Goal: Task Accomplishment & Management: Manage account settings

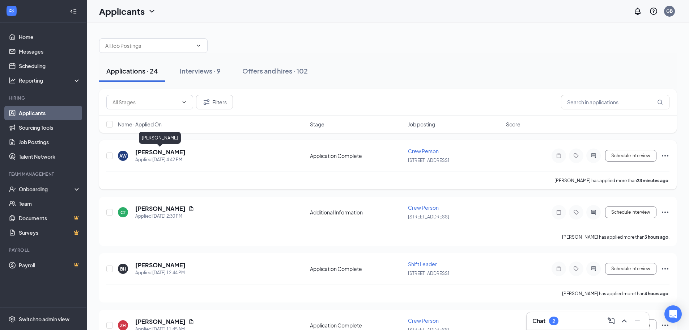
click at [169, 153] on h5 "[PERSON_NAME]" at bounding box center [160, 152] width 50 height 8
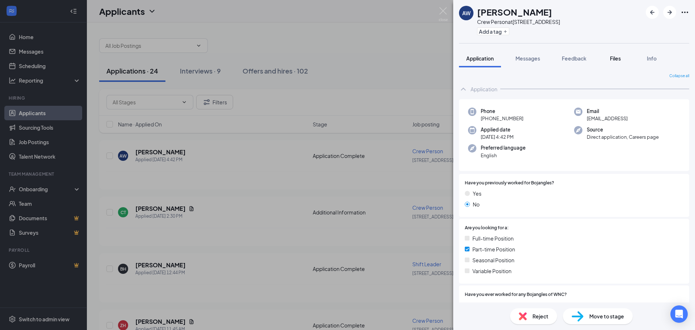
click at [616, 61] on span "Files" at bounding box center [615, 58] width 11 height 7
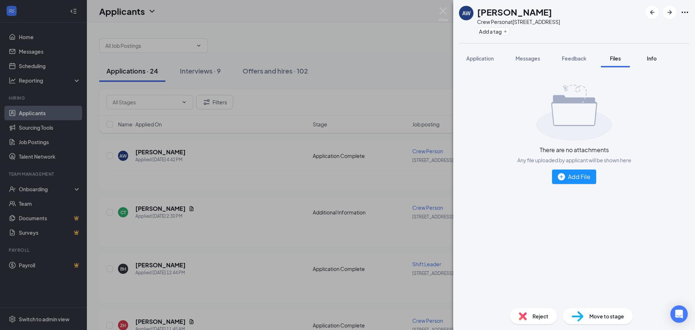
click at [651, 60] on span "Info" at bounding box center [651, 58] width 10 height 7
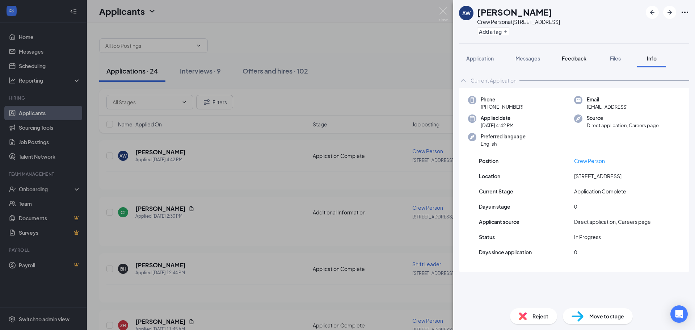
click at [573, 59] on span "Feedback" at bounding box center [573, 58] width 25 height 7
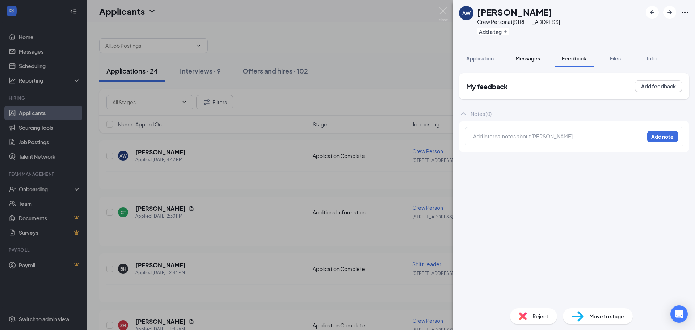
click at [531, 60] on span "Messages" at bounding box center [527, 58] width 25 height 7
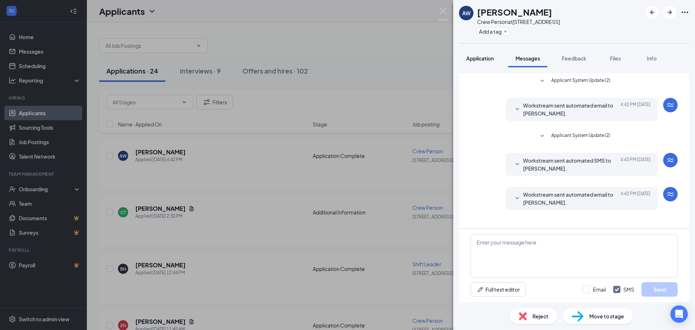
click at [471, 58] on span "Application" at bounding box center [479, 58] width 27 height 7
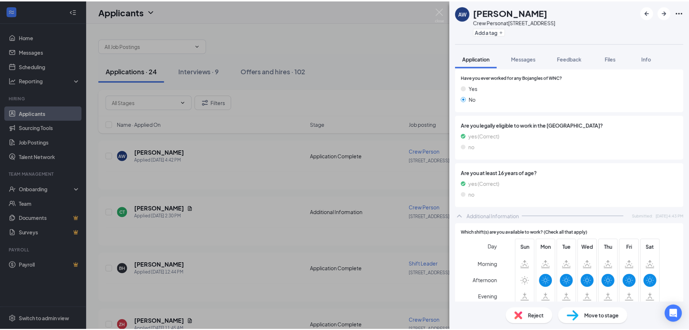
scroll to position [217, 0]
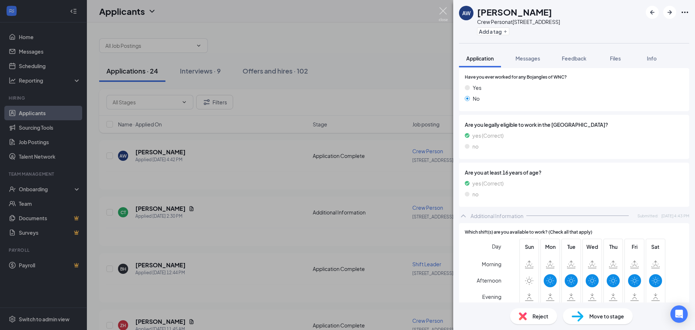
click at [440, 12] on img at bounding box center [442, 14] width 9 height 14
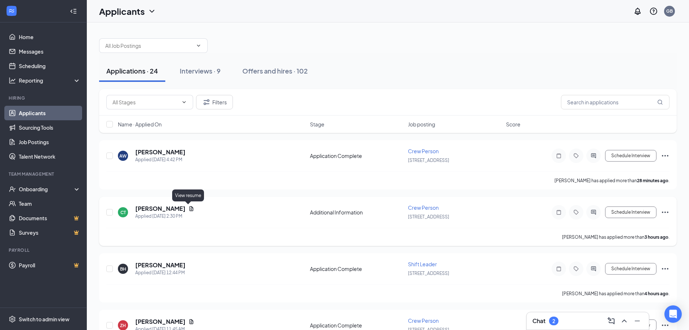
click at [188, 207] on icon "Document" at bounding box center [191, 208] width 6 height 6
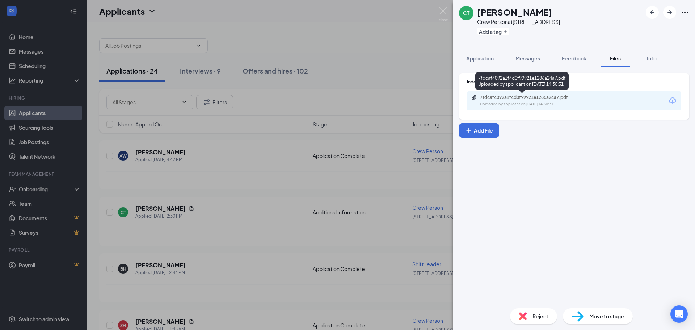
click at [521, 100] on div "7fdcaf4092a1f4d0f99921e1286a24a7.pdf Uploaded by applicant on [DATE] 14:30:31" at bounding box center [529, 100] width 117 height 13
click at [442, 12] on img at bounding box center [442, 14] width 9 height 14
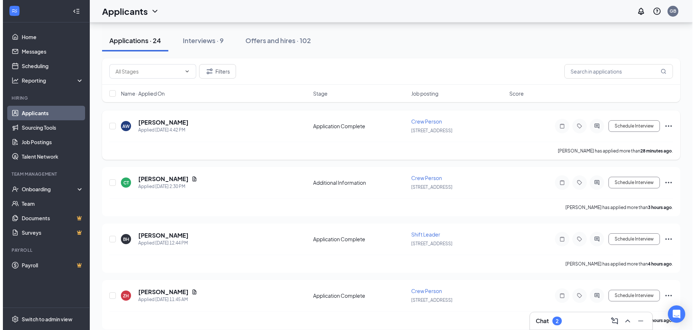
scroll to position [72, 0]
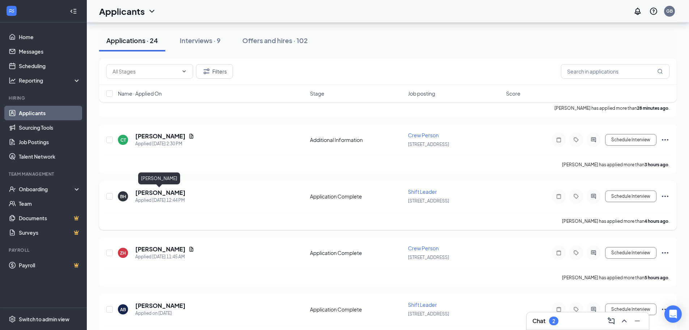
click at [158, 194] on h5 "[PERSON_NAME]" at bounding box center [160, 192] width 50 height 8
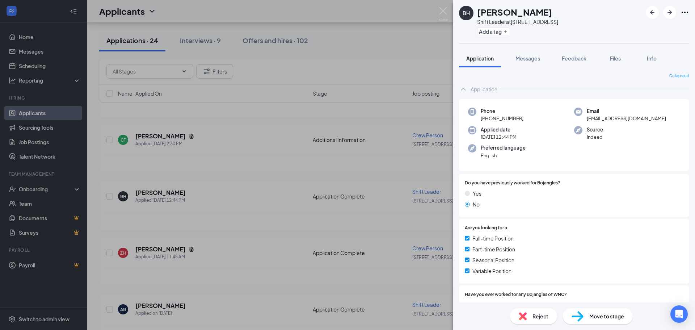
click at [605, 315] on span "Move to stage" at bounding box center [606, 316] width 35 height 8
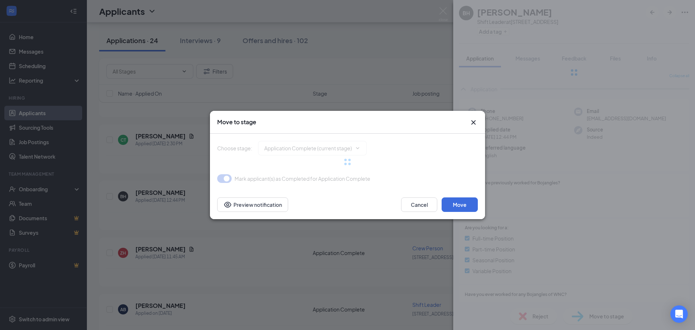
type input "Onsite Interview (next stage)"
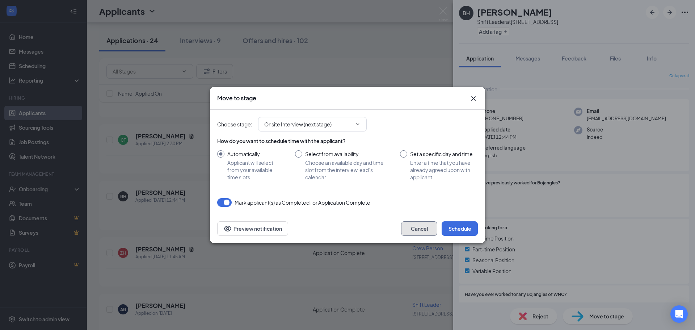
click at [416, 232] on button "Cancel" at bounding box center [419, 228] width 36 height 14
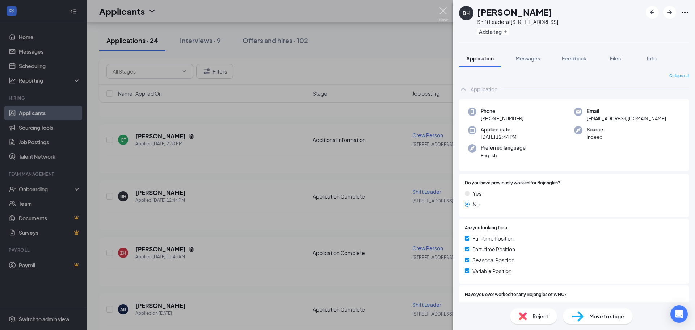
click at [441, 12] on img at bounding box center [442, 14] width 9 height 14
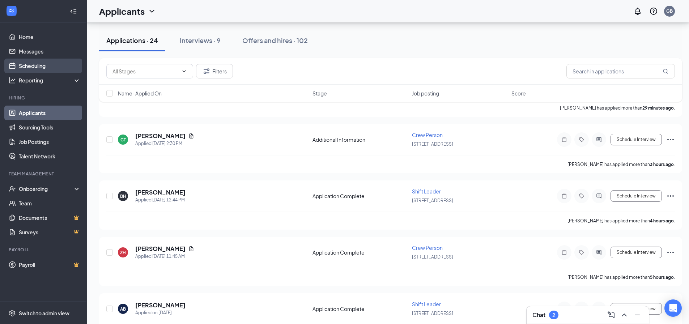
click at [28, 66] on link "Scheduling" at bounding box center [50, 66] width 62 height 14
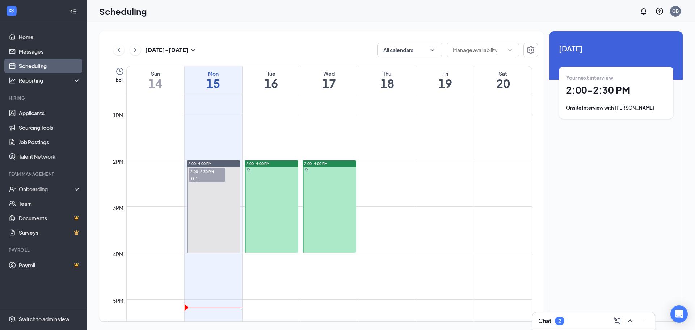
scroll to position [609, 0]
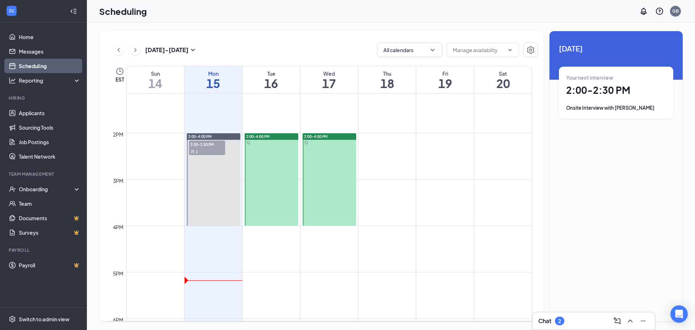
click at [281, 156] on div at bounding box center [272, 179] width 54 height 92
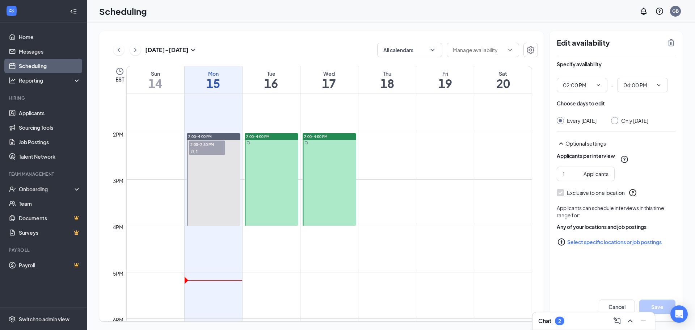
click at [274, 169] on div at bounding box center [272, 179] width 54 height 92
click at [671, 42] on icon "TrashOutline" at bounding box center [670, 42] width 9 height 9
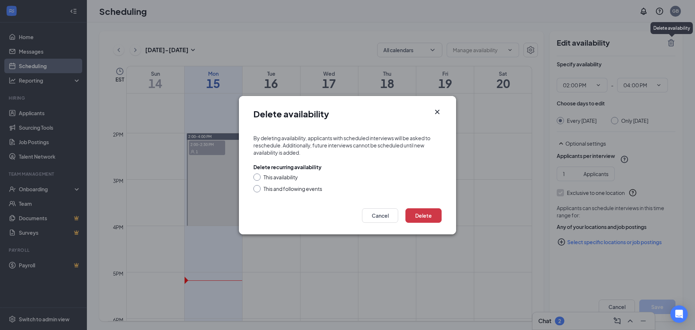
click at [275, 175] on div "This availability" at bounding box center [280, 176] width 34 height 7
click at [258, 175] on input "This availability" at bounding box center [255, 175] width 5 height 5
radio input "true"
click at [420, 216] on button "Delete" at bounding box center [423, 215] width 36 height 14
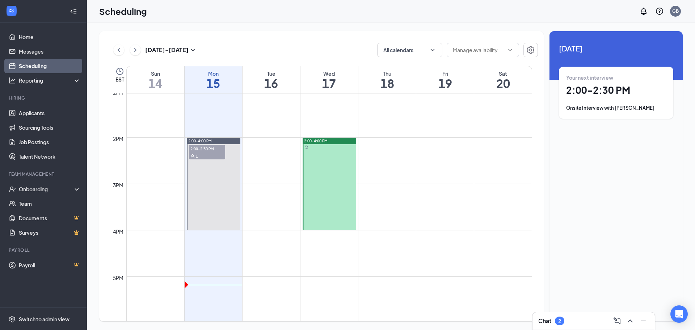
scroll to position [609, 0]
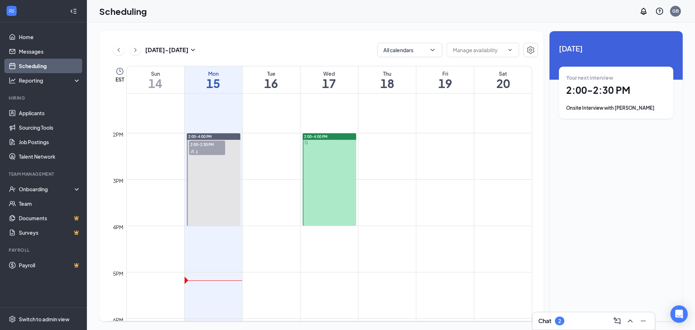
click at [391, 154] on td at bounding box center [329, 150] width 406 height 12
click at [389, 149] on td at bounding box center [329, 150] width 406 height 12
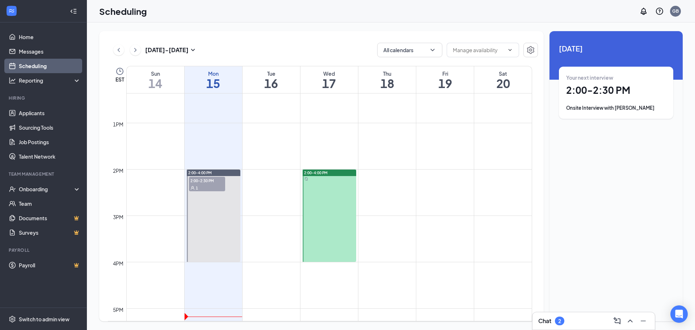
click at [332, 176] on div at bounding box center [329, 215] width 54 height 92
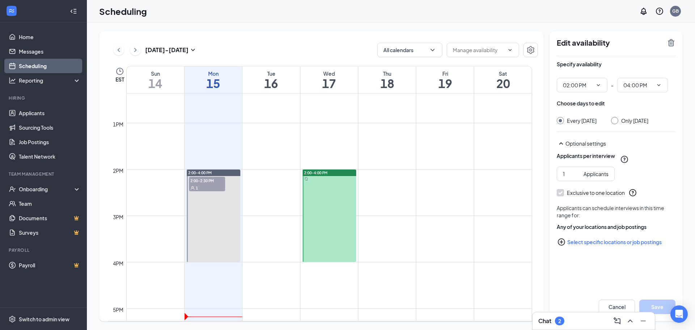
click at [395, 171] on td at bounding box center [329, 175] width 406 height 12
click at [386, 179] on td at bounding box center [329, 175] width 406 height 12
click at [501, 49] on input "text" at bounding box center [478, 50] width 51 height 8
click at [592, 257] on div "Specify availability 02:00 PM - 04:00 PM Choose days to edit Every [DATE] Only …" at bounding box center [615, 167] width 119 height 222
click at [343, 194] on div at bounding box center [329, 215] width 54 height 92
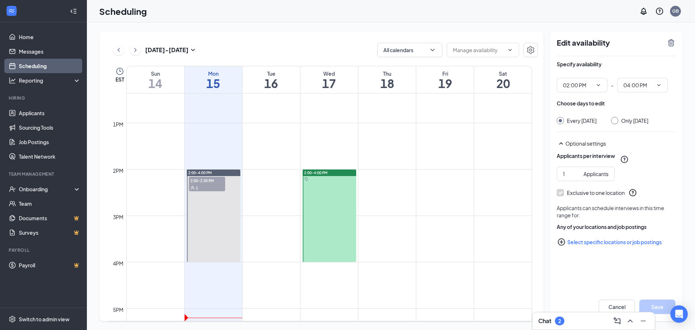
click at [383, 187] on td at bounding box center [329, 187] width 406 height 12
click at [393, 79] on h1 "18" at bounding box center [387, 83] width 58 height 12
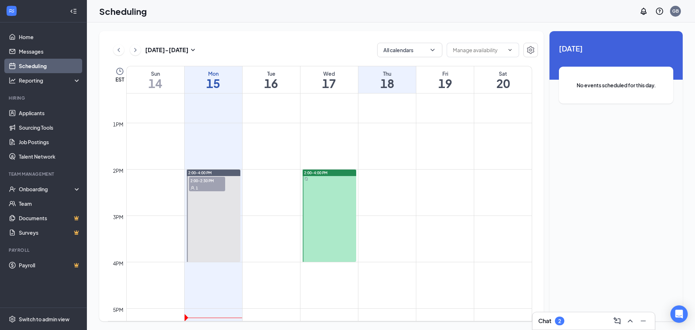
click at [602, 90] on div "No events scheduled for this day." at bounding box center [616, 85] width 114 height 37
drag, startPoint x: 393, startPoint y: 81, endPoint x: 383, endPoint y: 80, distance: 9.9
click at [383, 80] on h1 "18" at bounding box center [387, 83] width 58 height 12
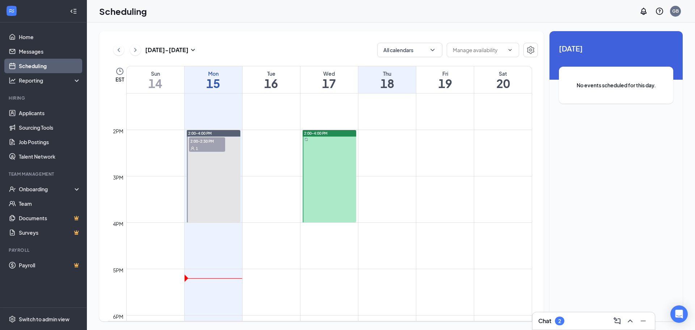
scroll to position [618, 0]
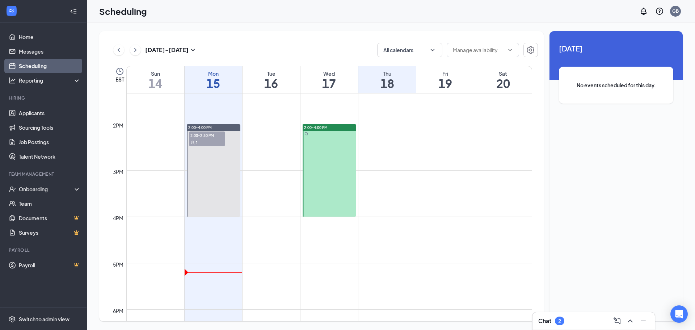
click at [378, 139] on td at bounding box center [329, 141] width 406 height 12
click at [332, 143] on div at bounding box center [329, 170] width 54 height 92
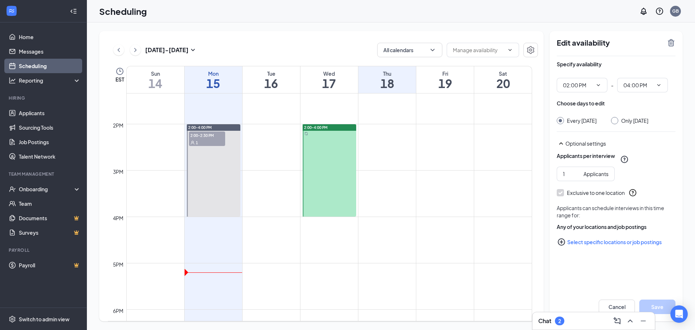
drag, startPoint x: 333, startPoint y: 142, endPoint x: 302, endPoint y: 129, distance: 33.4
click at [302, 129] on link "2:00-4:00 PM" at bounding box center [328, 170] width 55 height 93
drag, startPoint x: 309, startPoint y: 126, endPoint x: 394, endPoint y: 129, distance: 85.8
click at [394, 129] on div "12am 1am 2am 3am 4am 5am 6am 7am 8am 9am 10am 11am 12pm 1pm 2pm 3pm 4pm 5pm 6pm…" at bounding box center [320, 30] width 424 height 1111
click at [392, 83] on h1 "18" at bounding box center [387, 83] width 58 height 12
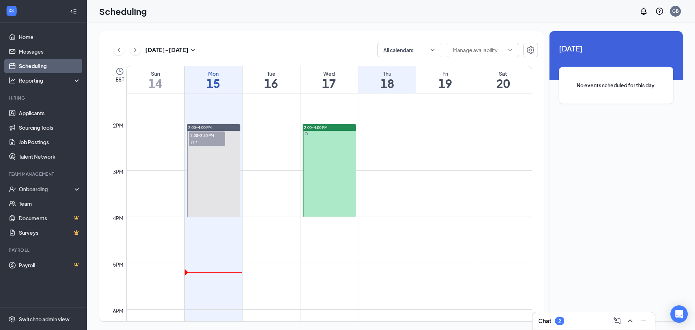
click at [618, 85] on span "No events scheduled for this day." at bounding box center [615, 85] width 85 height 8
click at [598, 51] on span "18 September" at bounding box center [616, 48] width 114 height 11
click at [593, 53] on span "18 September" at bounding box center [616, 48] width 114 height 11
drag, startPoint x: 594, startPoint y: 115, endPoint x: 594, endPoint y: 123, distance: 8.0
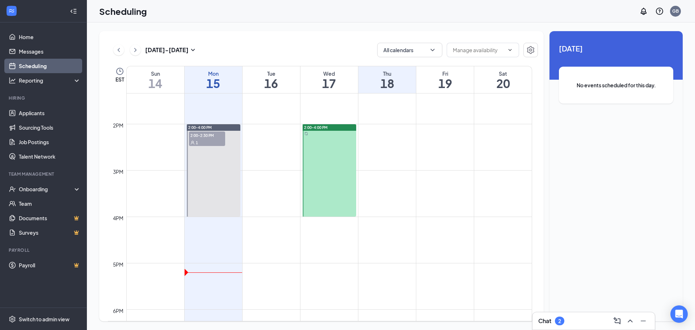
click at [594, 115] on div "18 September No events scheduled for this day." at bounding box center [615, 79] width 133 height 96
click at [193, 50] on icon "SmallChevronDown" at bounding box center [192, 50] width 9 height 9
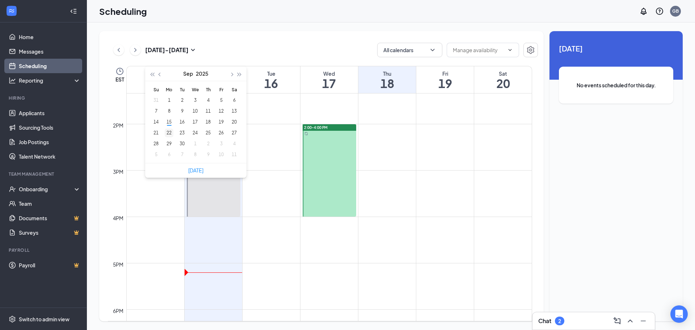
type input "2025-09-22"
click at [169, 133] on div "22" at bounding box center [169, 132] width 9 height 9
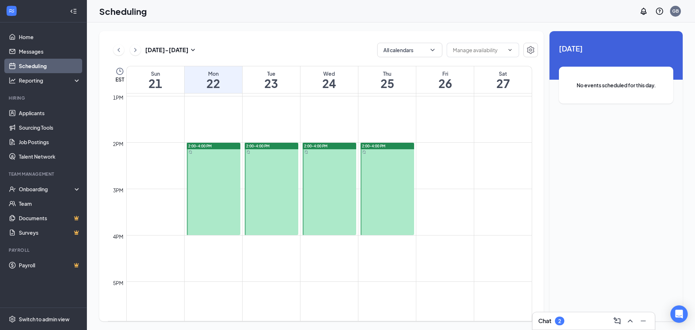
scroll to position [609, 0]
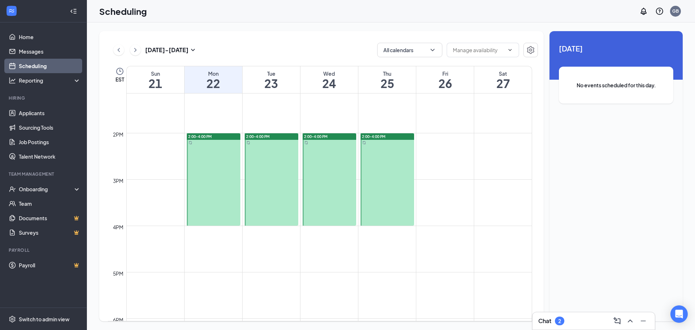
click at [276, 168] on div at bounding box center [272, 179] width 54 height 92
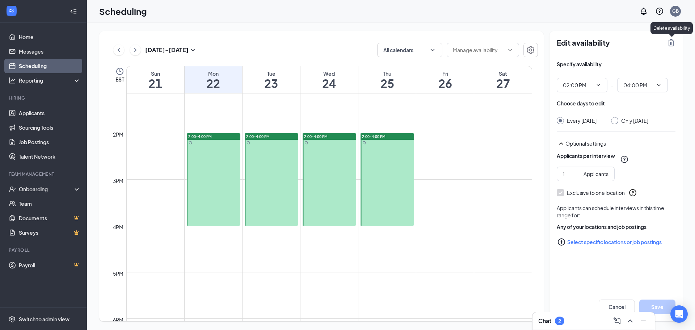
click at [672, 42] on icon "TrashOutline" at bounding box center [670, 42] width 7 height 7
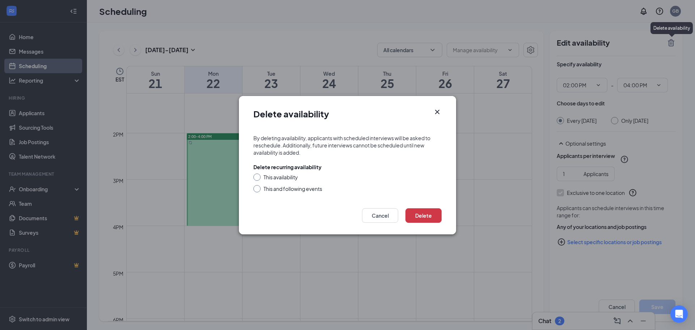
click at [263, 177] on div "This availability" at bounding box center [280, 176] width 34 height 7
click at [258, 177] on input "This availability" at bounding box center [255, 175] width 5 height 5
radio input "true"
click at [430, 216] on button "Delete" at bounding box center [423, 215] width 36 height 14
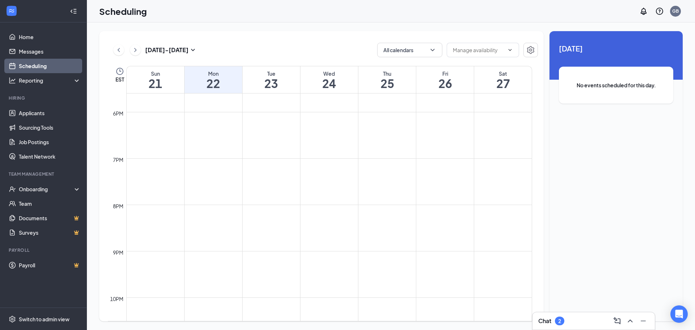
scroll to position [812, 0]
click at [191, 49] on icon "SmallChevronDown" at bounding box center [192, 50] width 9 height 9
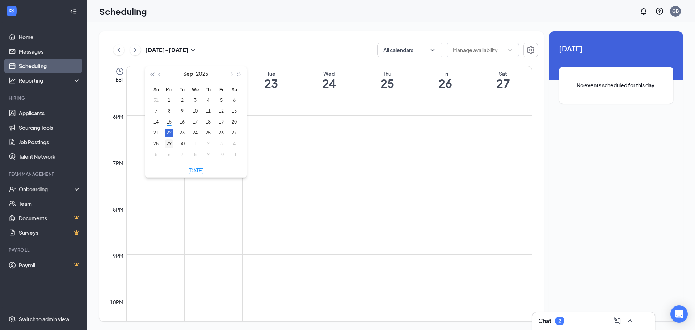
type input "2025-09-29"
click at [171, 142] on div "29" at bounding box center [169, 143] width 9 height 9
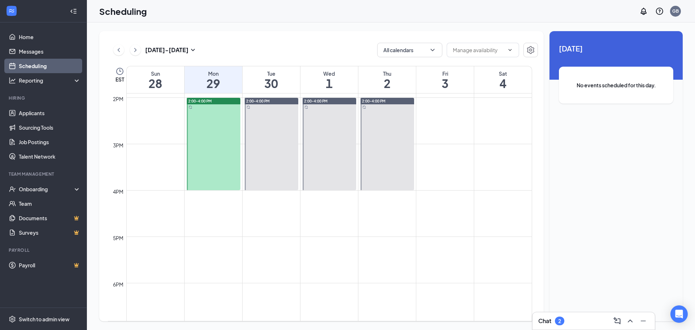
scroll to position [645, 0]
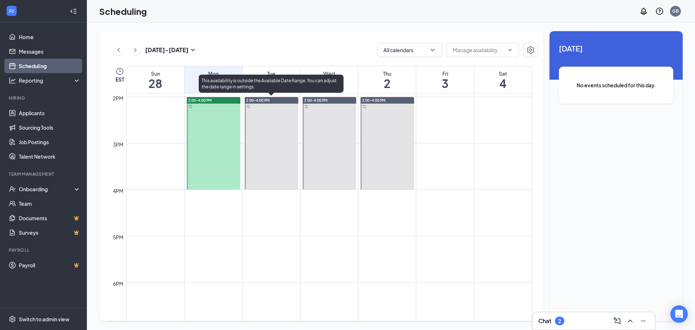
click at [278, 131] on div at bounding box center [272, 143] width 54 height 92
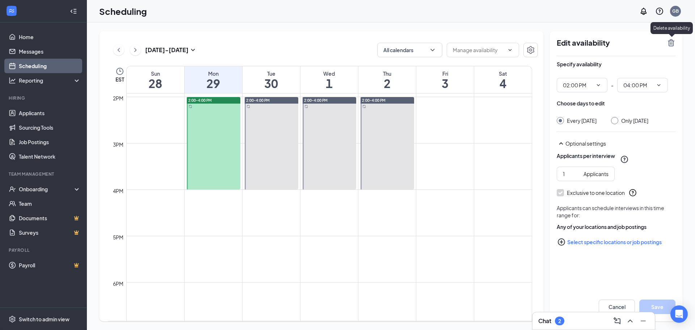
click at [672, 44] on icon "TrashOutline" at bounding box center [670, 42] width 7 height 7
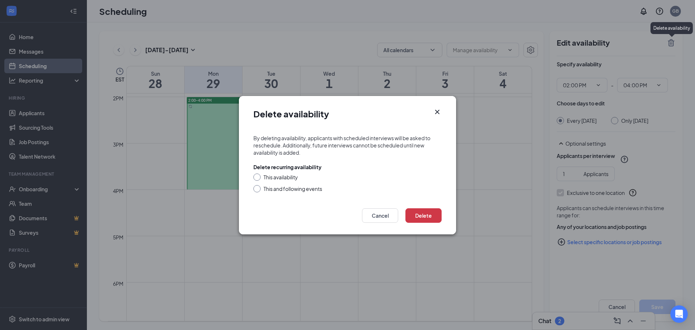
click at [289, 174] on div "This availability" at bounding box center [280, 176] width 34 height 7
click at [258, 174] on input "This availability" at bounding box center [255, 175] width 5 height 5
radio input "true"
click at [421, 215] on button "Delete" at bounding box center [423, 215] width 36 height 14
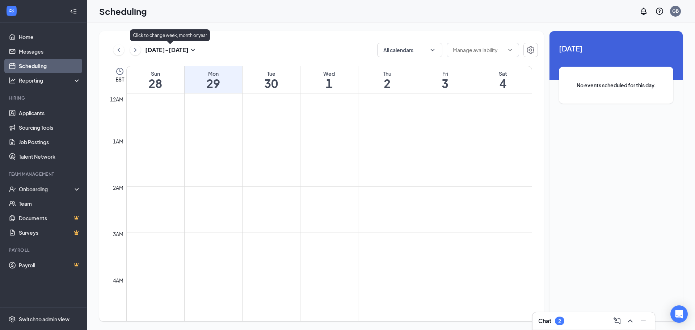
click at [177, 50] on h3 "Sep 28 - Oct 4" at bounding box center [166, 50] width 43 height 8
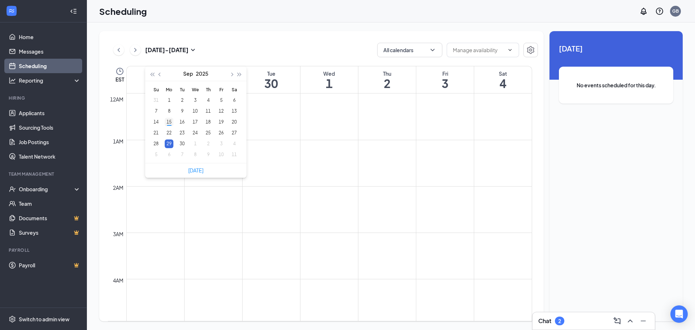
type input "2025-09-15"
click at [170, 120] on div "15" at bounding box center [169, 122] width 9 height 9
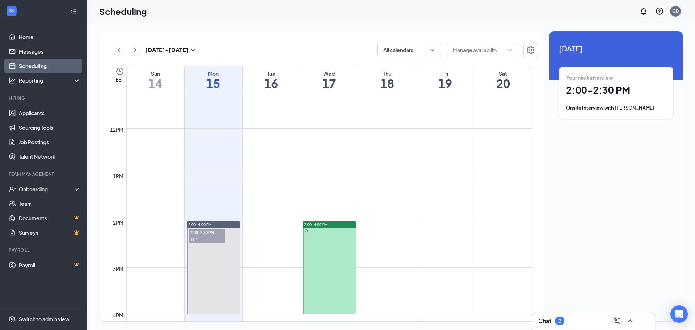
scroll to position [537, 0]
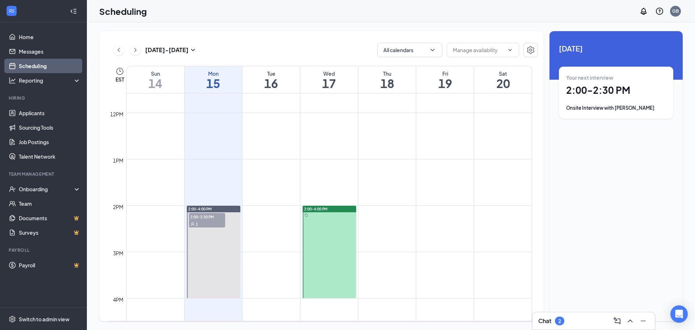
click at [385, 219] on td at bounding box center [329, 223] width 406 height 12
click at [506, 49] on span at bounding box center [508, 50] width 7 height 6
click at [510, 50] on icon "ChevronDown" at bounding box center [510, 50] width 6 height 6
click at [432, 51] on icon "ChevronDown" at bounding box center [432, 49] width 7 height 7
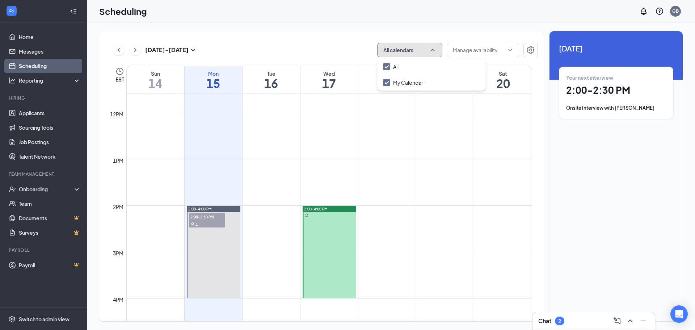
click at [432, 51] on icon "ChevronUp" at bounding box center [432, 49] width 7 height 7
click at [529, 48] on icon "Settings" at bounding box center [530, 50] width 7 height 8
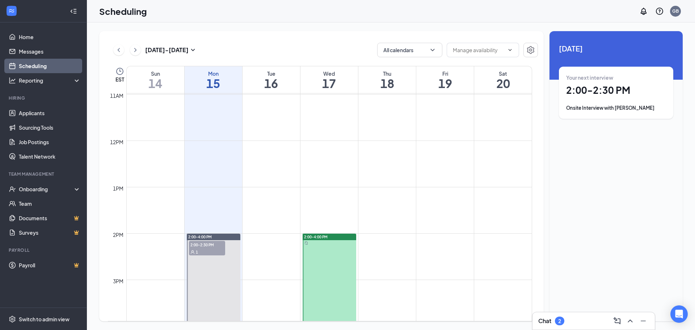
scroll to position [609, 0]
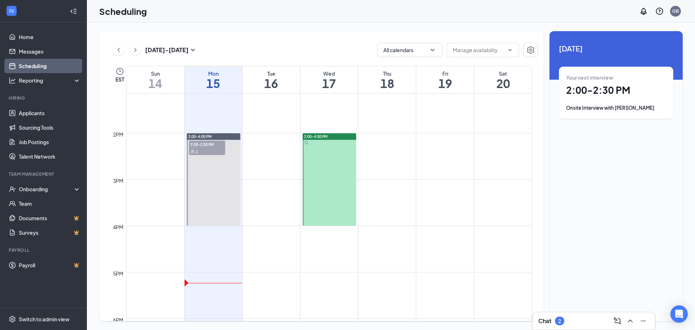
click at [388, 156] on td at bounding box center [329, 150] width 406 height 12
click at [347, 152] on div at bounding box center [329, 179] width 54 height 92
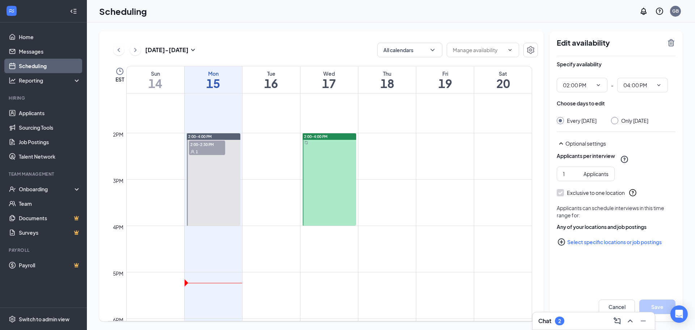
click at [380, 121] on td at bounding box center [329, 127] width 406 height 12
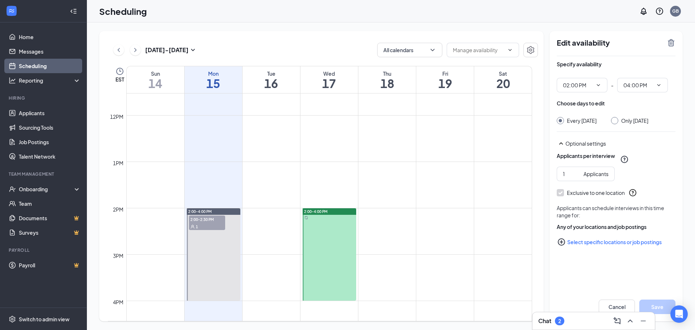
scroll to position [537, 0]
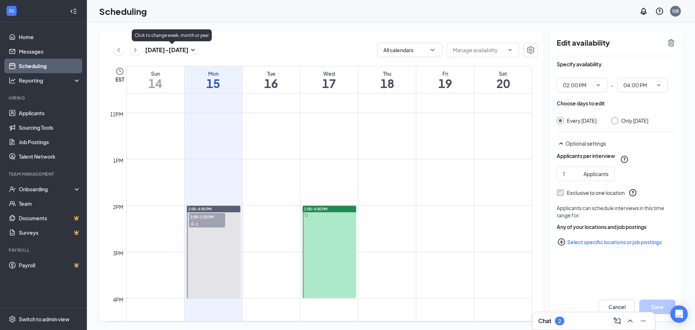
click at [192, 50] on icon "SmallChevronDown" at bounding box center [192, 50] width 9 height 9
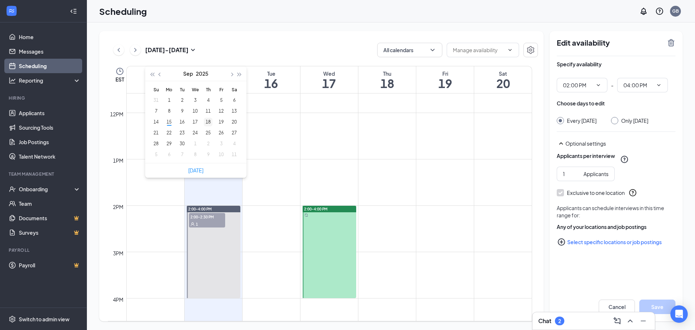
click at [207, 122] on div "18" at bounding box center [208, 122] width 9 height 9
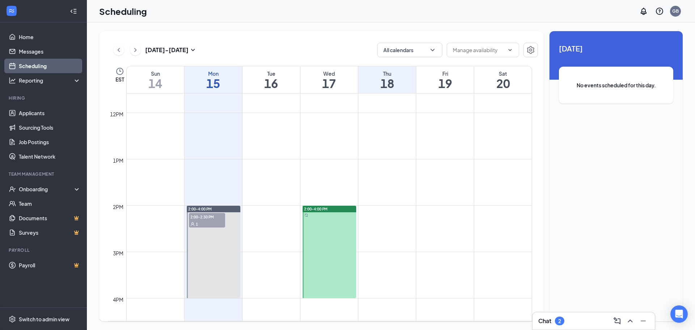
click at [611, 86] on span "No events scheduled for this day." at bounding box center [615, 85] width 85 height 8
click at [28, 66] on link "Scheduling" at bounding box center [50, 66] width 62 height 14
click at [76, 10] on icon "Collapse" at bounding box center [73, 11] width 7 height 7
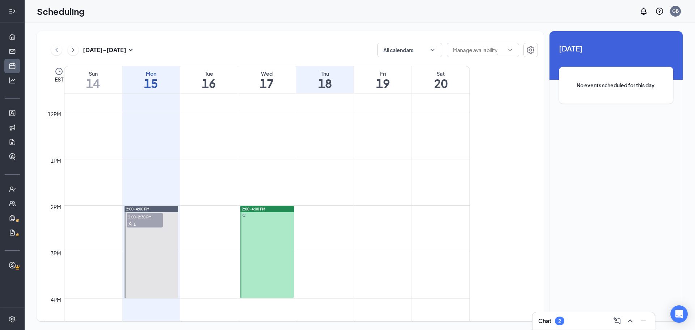
click at [11, 11] on icon "Expand" at bounding box center [10, 11] width 3 height 5
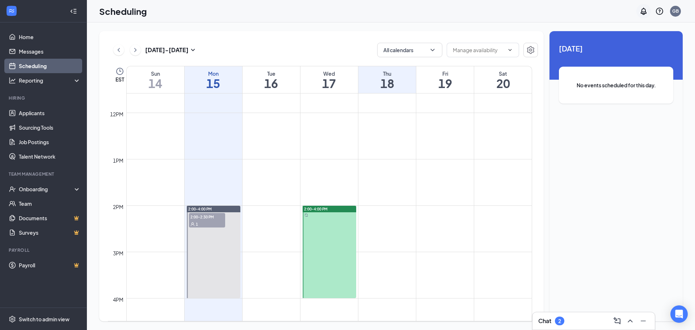
click at [642, 12] on icon "Notifications" at bounding box center [643, 11] width 9 height 9
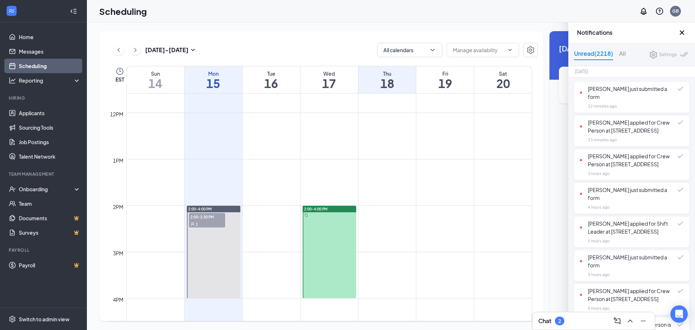
click at [225, 33] on div "Sep 14 - Sep 20 All calendars EST Sun 14 Mon 15 Tue 16 Wed 17 Thu 18 Fri 19 Sat…" at bounding box center [321, 176] width 444 height 290
click at [188, 50] on h3 "Sep 14 - Sep 20" at bounding box center [166, 50] width 43 height 8
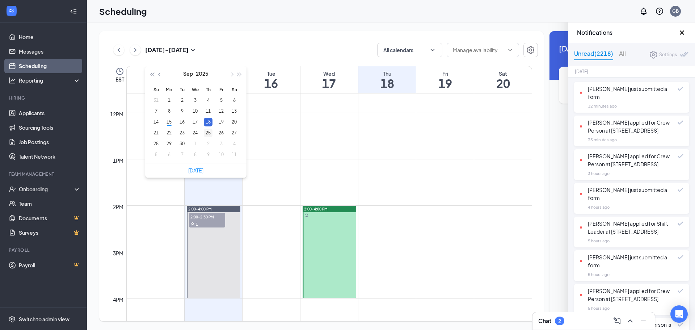
type input "2025-09-25"
click at [208, 133] on div "25" at bounding box center [208, 132] width 9 height 9
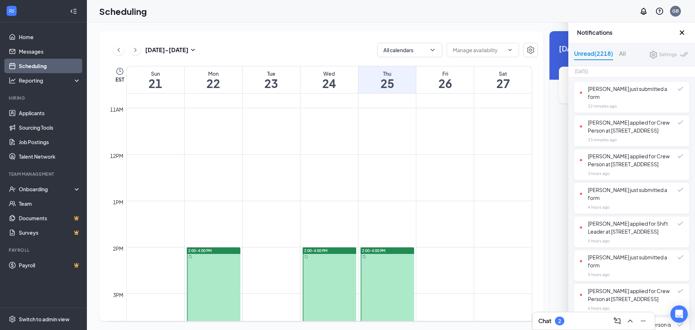
scroll to position [537, 0]
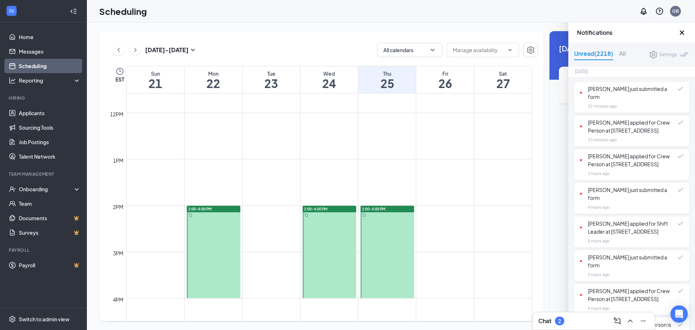
click at [402, 229] on div at bounding box center [387, 251] width 54 height 92
drag, startPoint x: 391, startPoint y: 229, endPoint x: 681, endPoint y: 33, distance: 350.0
click at [681, 32] on icon "Cross" at bounding box center [681, 32] width 9 height 9
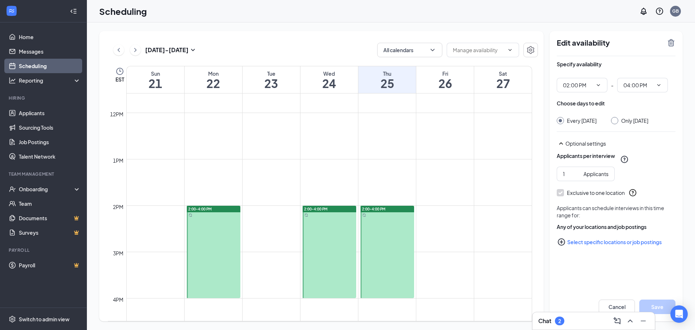
click at [385, 248] on div at bounding box center [387, 251] width 54 height 92
click at [669, 181] on div "Applicants per interview 1 Applicants" at bounding box center [615, 166] width 119 height 29
click at [618, 120] on div at bounding box center [614, 120] width 7 height 7
click at [616, 121] on input "Only Thursday, Sep 25" at bounding box center [613, 119] width 5 height 5
radio input "true"
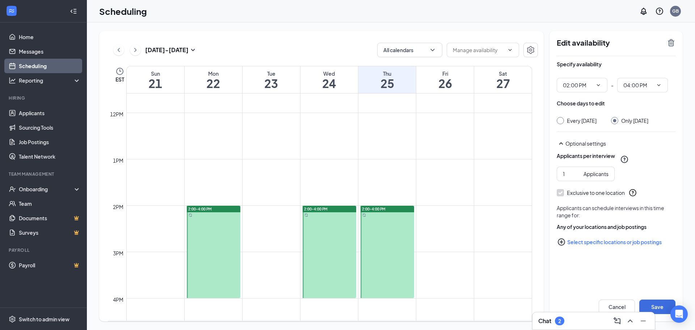
click at [559, 121] on input "Every Thursday" at bounding box center [558, 119] width 5 height 5
radio input "true"
radio input "false"
click at [599, 85] on icon "ChevronDown" at bounding box center [598, 85] width 3 height 2
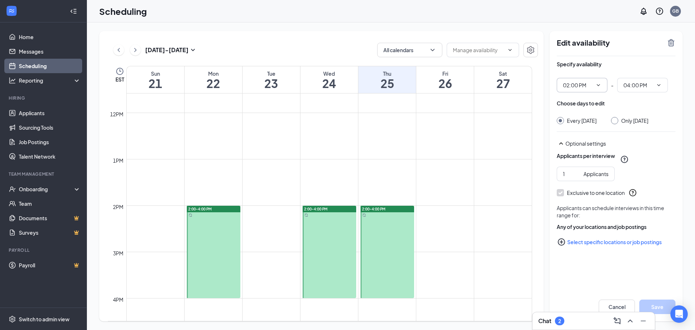
click at [598, 83] on icon "ChevronDown" at bounding box center [598, 85] width 6 height 6
click at [577, 178] on input "2" at bounding box center [572, 174] width 18 height 8
type input "1"
click at [577, 178] on input "1" at bounding box center [572, 174] width 18 height 8
click at [559, 246] on icon "PlusCircle" at bounding box center [561, 241] width 9 height 9
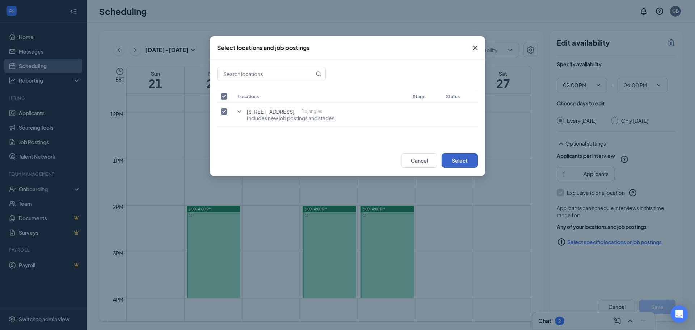
click at [458, 161] on button "Select" at bounding box center [459, 160] width 36 height 14
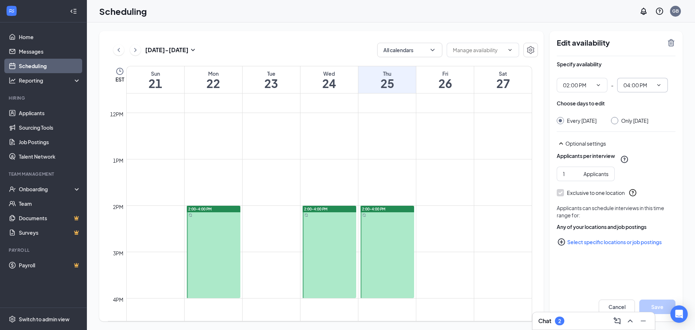
click at [656, 83] on icon "ChevronDown" at bounding box center [659, 85] width 6 height 6
click at [658, 85] on icon "ChevronDown" at bounding box center [658, 85] width 3 height 2
click at [629, 86] on input "04:00 PM" at bounding box center [638, 85] width 30 height 8
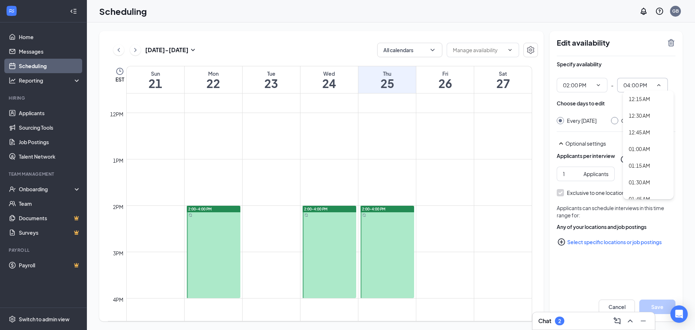
click at [629, 86] on input "04:00 PM" at bounding box center [638, 85] width 30 height 8
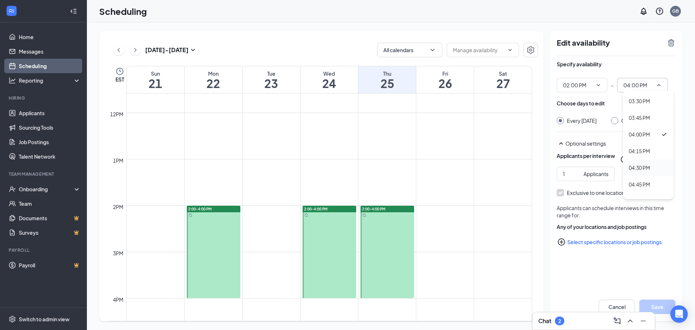
click at [643, 168] on div "04:30 PM" at bounding box center [638, 168] width 21 height 8
type input "04:30 PM"
click at [660, 305] on button "Save" at bounding box center [657, 306] width 36 height 14
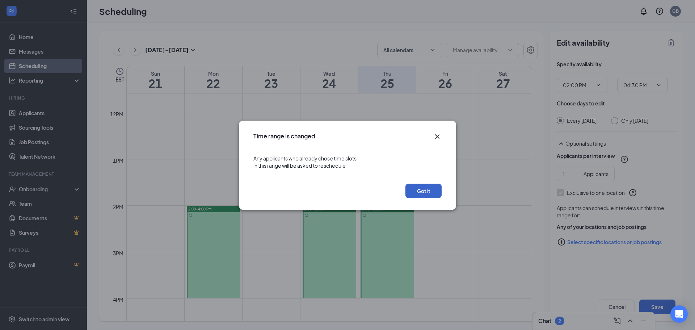
click at [423, 191] on button "Got it" at bounding box center [423, 190] width 36 height 14
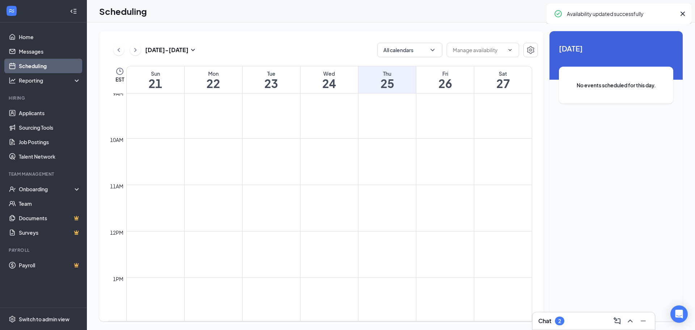
scroll to position [392, 0]
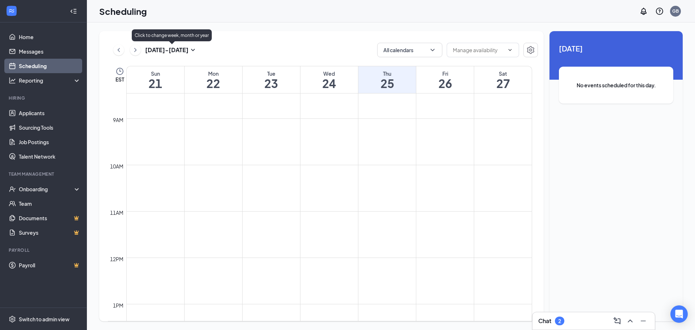
click at [184, 51] on h3 "Sep 21 - Sep 27" at bounding box center [166, 50] width 43 height 8
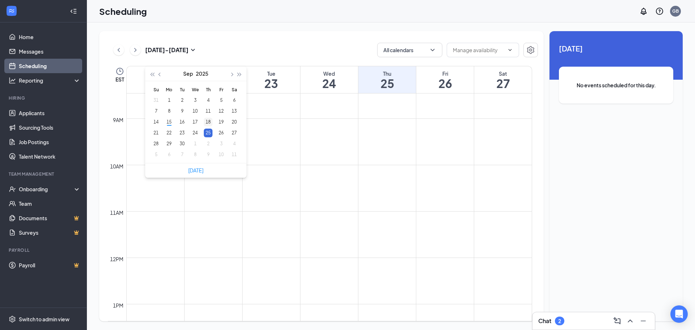
click at [208, 122] on div "18" at bounding box center [208, 122] width 9 height 9
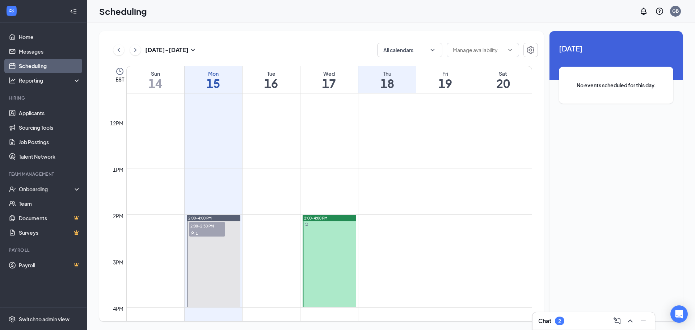
scroll to position [537, 0]
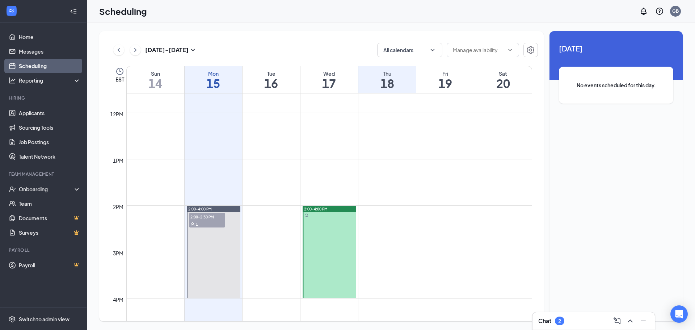
click at [384, 210] on td at bounding box center [329, 211] width 406 height 12
click at [184, 49] on h3 "Sep 14 - Sep 20" at bounding box center [166, 50] width 43 height 8
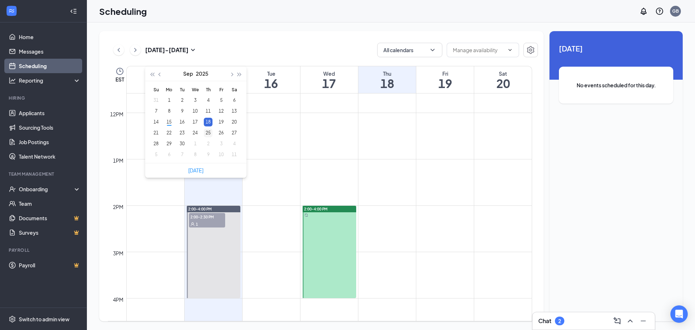
type input "2025-09-25"
click at [209, 132] on div "25" at bounding box center [208, 132] width 9 height 9
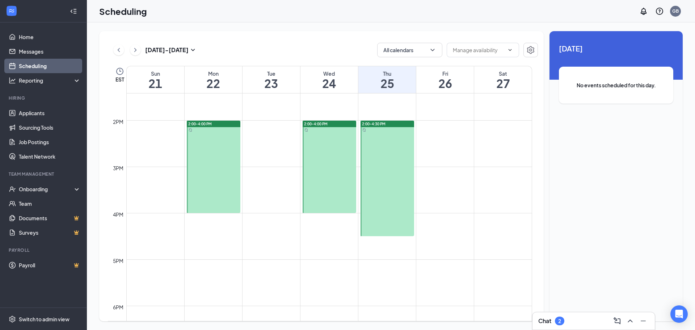
scroll to position [681, 0]
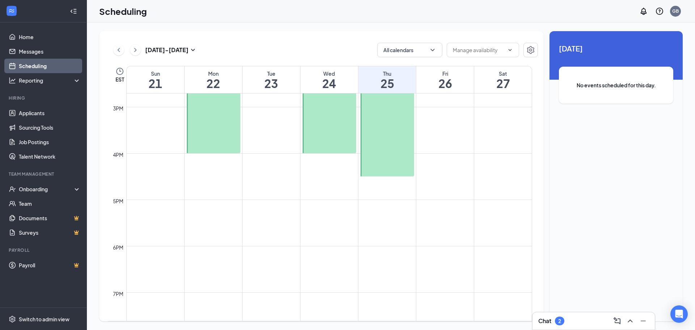
click at [382, 137] on div at bounding box center [387, 118] width 54 height 115
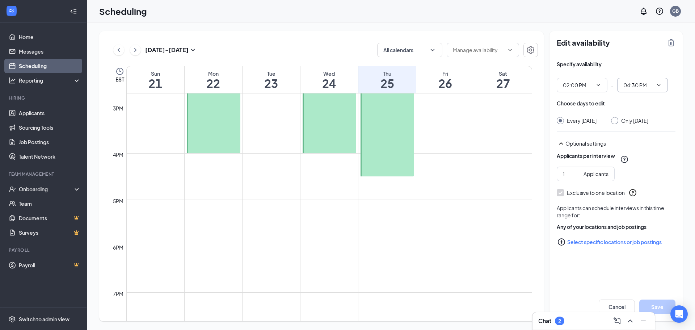
click at [636, 87] on input "04:30 PM" at bounding box center [638, 85] width 30 height 8
click at [639, 172] on div "04:00 PM" at bounding box center [638, 170] width 21 height 8
type input "04:00 PM"
click at [659, 306] on button "Save" at bounding box center [657, 306] width 36 height 14
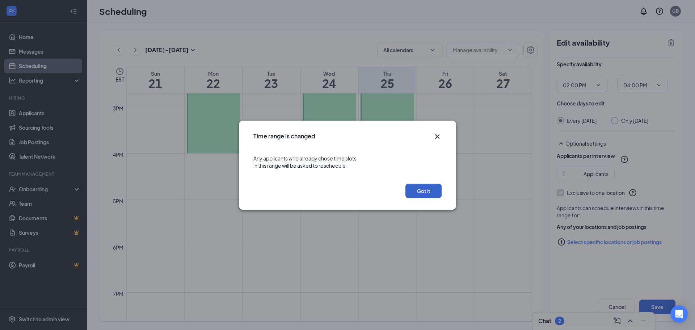
click at [429, 195] on button "Got it" at bounding box center [423, 190] width 36 height 14
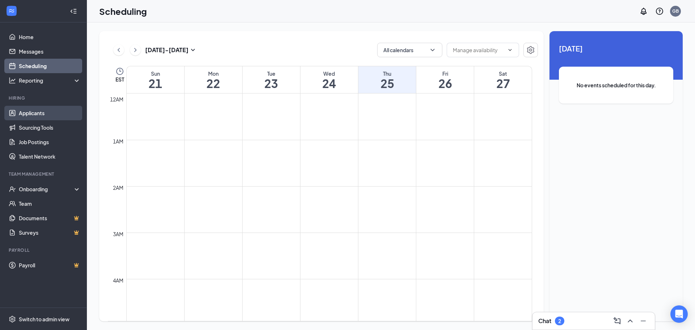
click at [35, 116] on link "Applicants" at bounding box center [50, 113] width 62 height 14
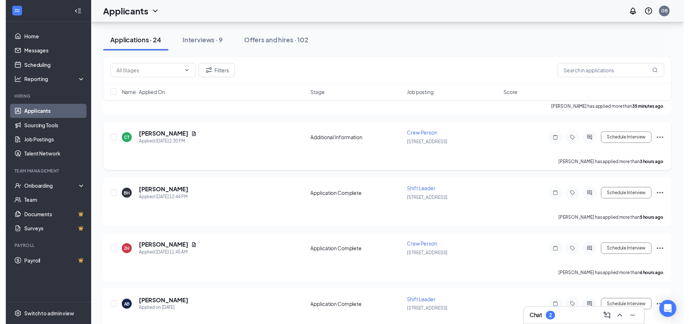
scroll to position [36, 0]
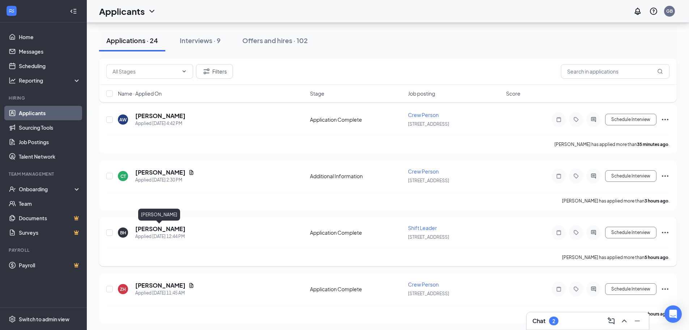
click at [168, 228] on h5 "[PERSON_NAME]" at bounding box center [160, 229] width 50 height 8
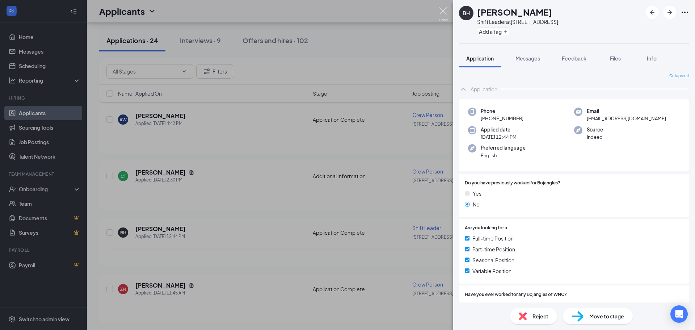
click at [443, 13] on img at bounding box center [442, 14] width 9 height 14
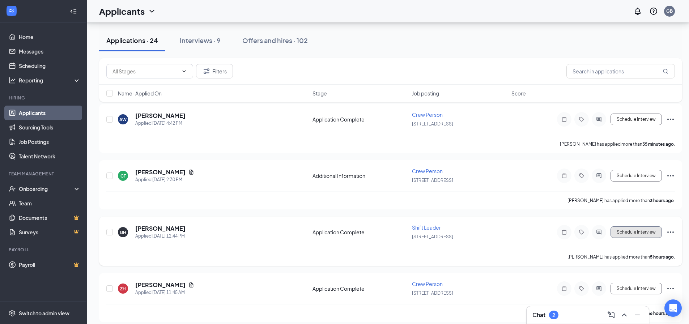
click at [631, 233] on button "Schedule Interview" at bounding box center [636, 232] width 51 height 12
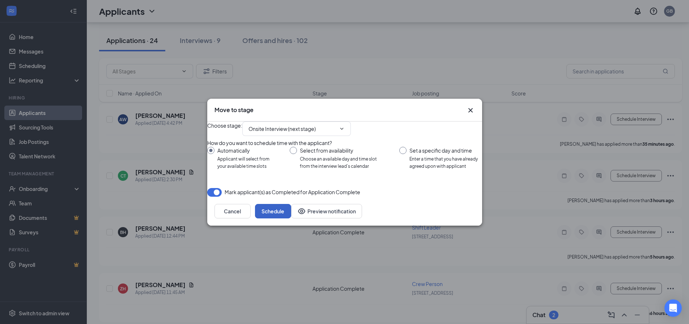
click at [291, 219] on button "Schedule" at bounding box center [273, 211] width 36 height 14
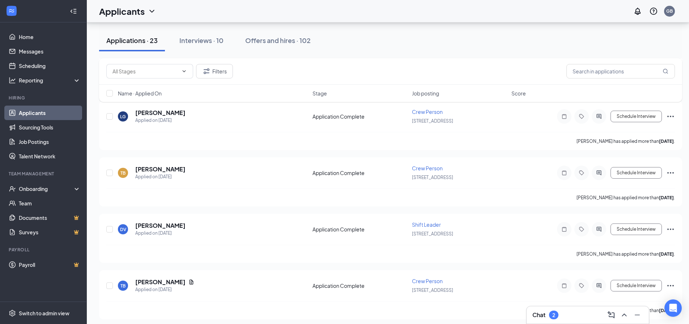
scroll to position [470, 0]
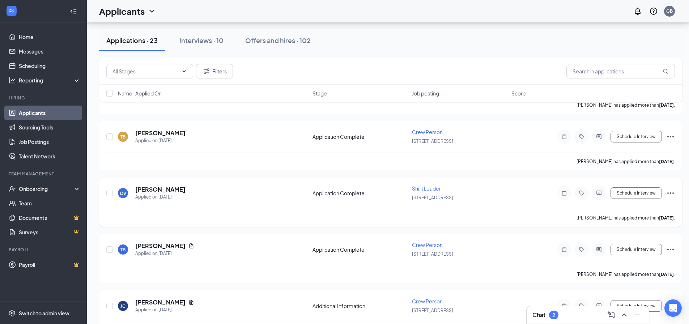
click at [671, 194] on icon "Ellipses" at bounding box center [670, 193] width 9 height 9
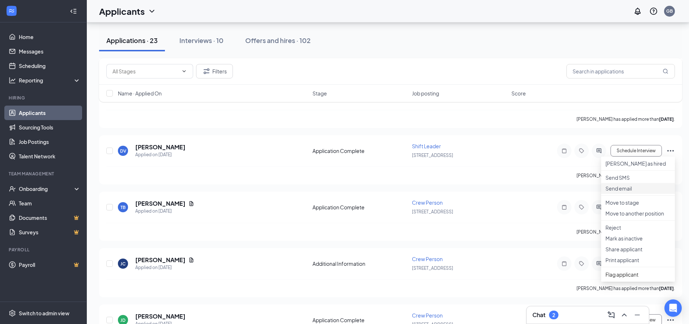
scroll to position [543, 0]
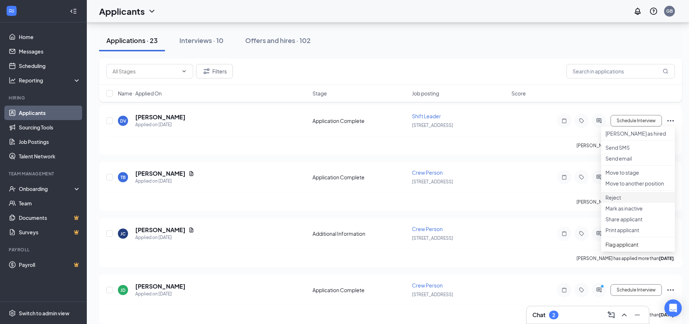
click at [616, 201] on p "Reject" at bounding box center [638, 197] width 65 height 7
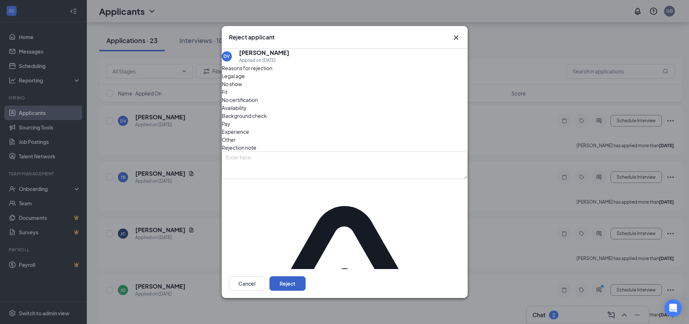
click at [306, 276] on button "Reject" at bounding box center [288, 283] width 36 height 14
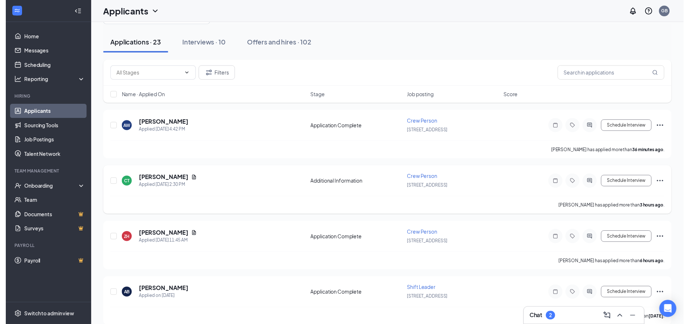
scroll to position [46, 0]
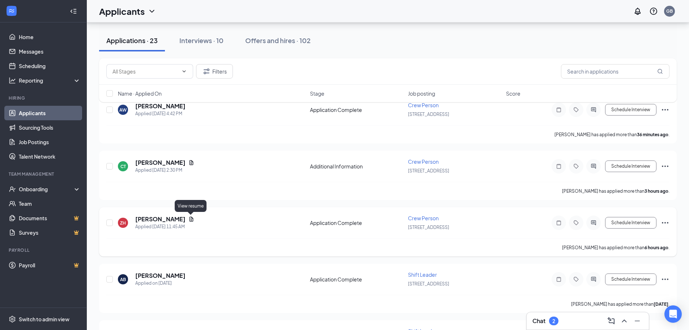
click at [190, 219] on icon "Document" at bounding box center [191, 219] width 6 height 6
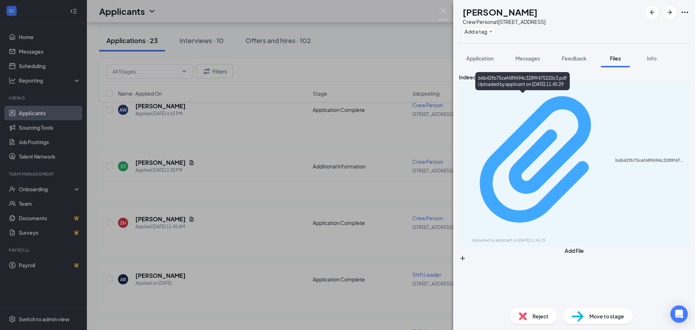
click at [530, 237] on div "Uploaded by applicant on Sep 15, 2025 at 11:45:29" at bounding box center [526, 240] width 109 height 6
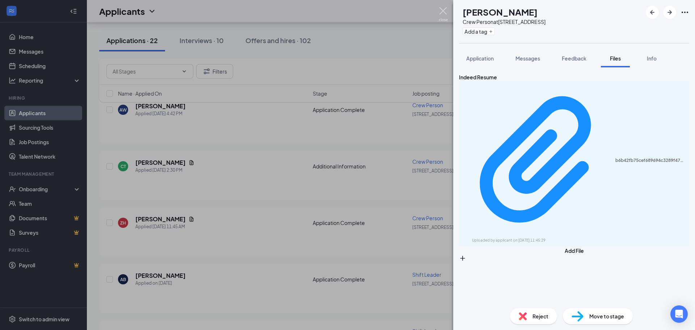
click at [441, 10] on img at bounding box center [442, 14] width 9 height 14
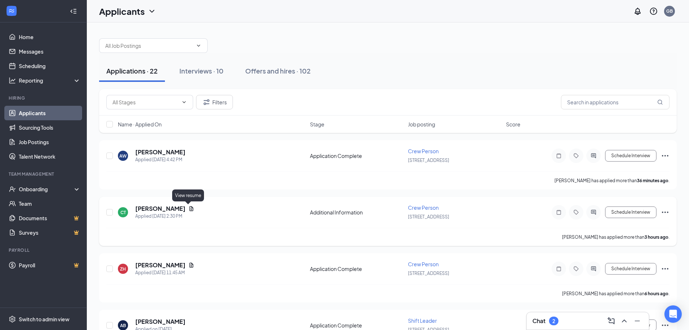
click at [188, 209] on icon "Document" at bounding box center [191, 208] width 6 height 6
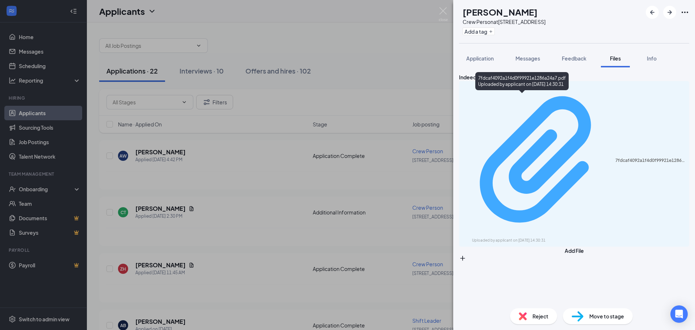
click at [516, 237] on div "Uploaded by applicant on [DATE] 14:30:31" at bounding box center [526, 240] width 109 height 6
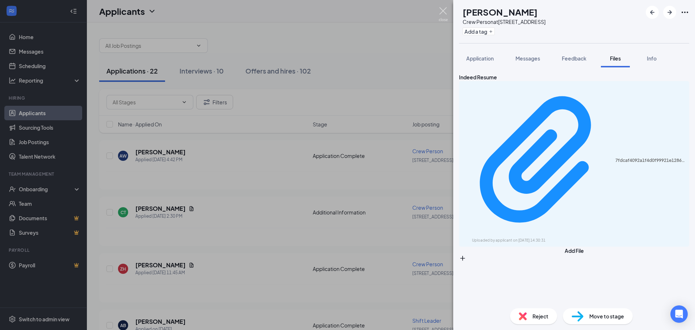
click at [444, 12] on img at bounding box center [442, 14] width 9 height 14
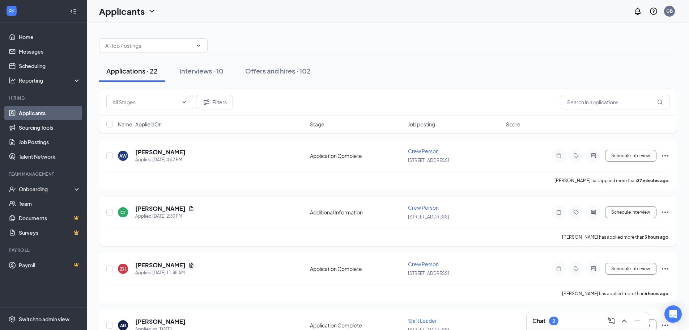
click at [155, 204] on div "CT Charity Thornton Applied Today 2:30 PM Additional Information Crew Person 09…" at bounding box center [387, 216] width 563 height 24
click at [158, 209] on h5 "[PERSON_NAME]" at bounding box center [160, 208] width 50 height 8
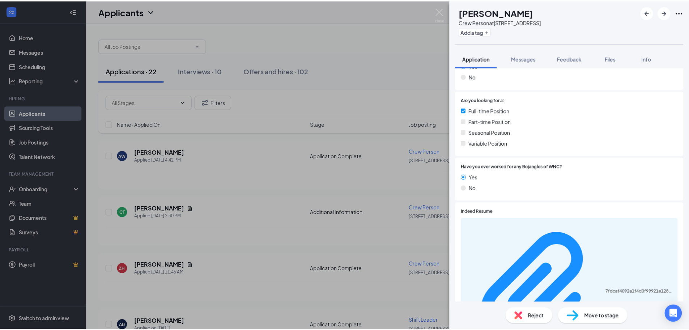
scroll to position [198, 0]
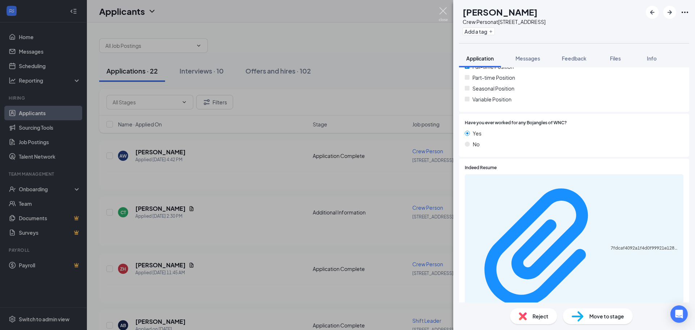
click at [444, 13] on img at bounding box center [442, 14] width 9 height 14
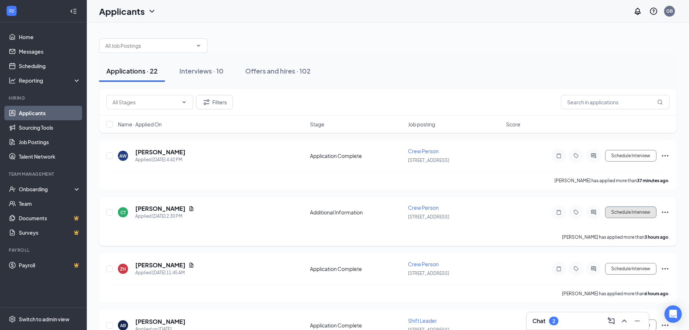
click at [635, 213] on button "Schedule Interview" at bounding box center [630, 212] width 51 height 12
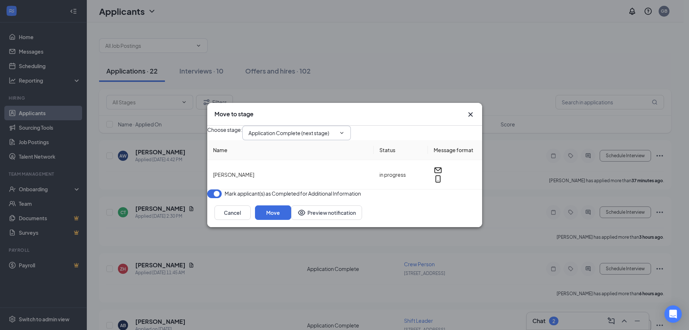
click at [345, 130] on icon "ChevronDown" at bounding box center [342, 133] width 6 height 6
click at [251, 220] on button "Cancel" at bounding box center [233, 212] width 36 height 14
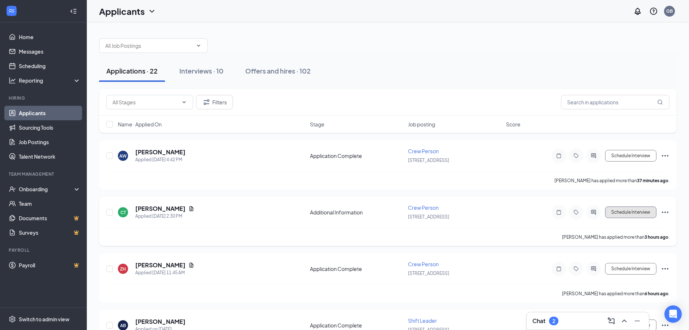
click at [626, 212] on button "Schedule Interview" at bounding box center [630, 212] width 51 height 12
type input "Application Complete (next stage)"
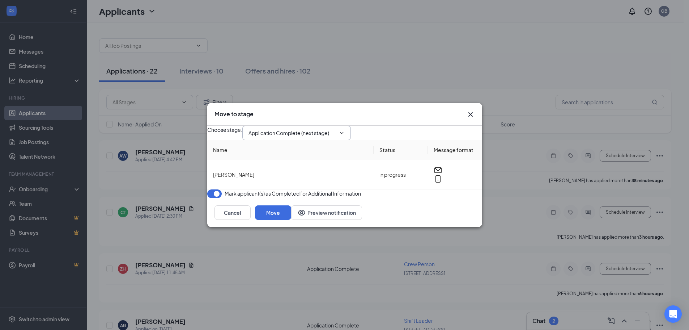
click at [345, 130] on icon "ChevronDown" at bounding box center [342, 133] width 6 height 6
click at [343, 132] on icon "ChevronDown" at bounding box center [341, 133] width 3 height 2
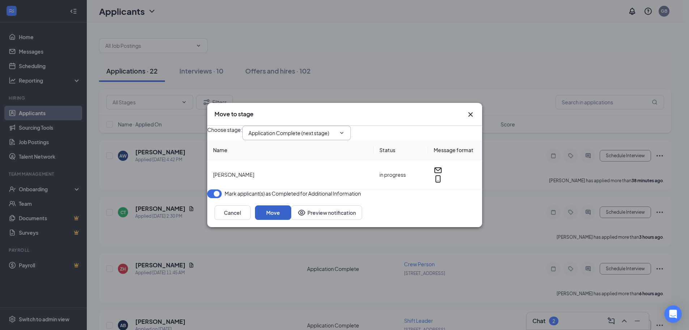
click at [291, 220] on button "Move" at bounding box center [273, 212] width 36 height 14
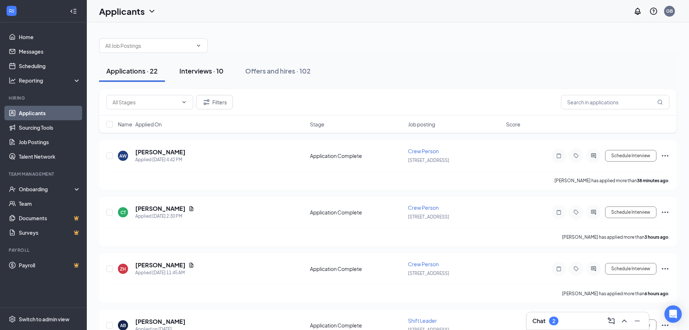
click at [190, 70] on div "Interviews · 10" at bounding box center [201, 70] width 44 height 9
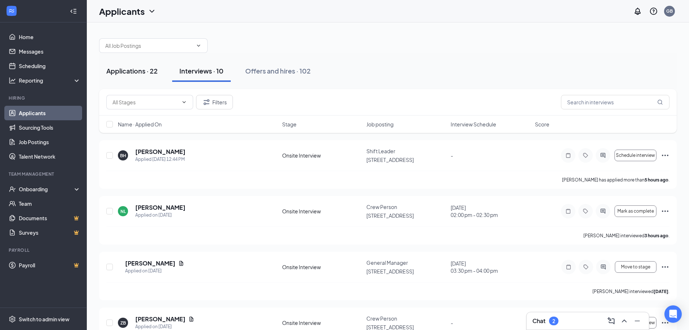
click at [139, 68] on div "Applications · 22" at bounding box center [131, 70] width 51 height 9
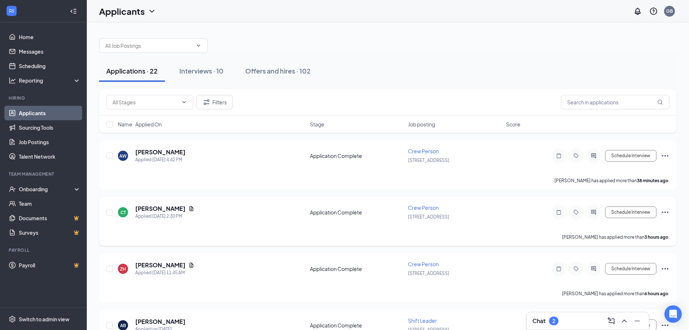
click at [667, 211] on icon "Ellipses" at bounding box center [665, 212] width 9 height 9
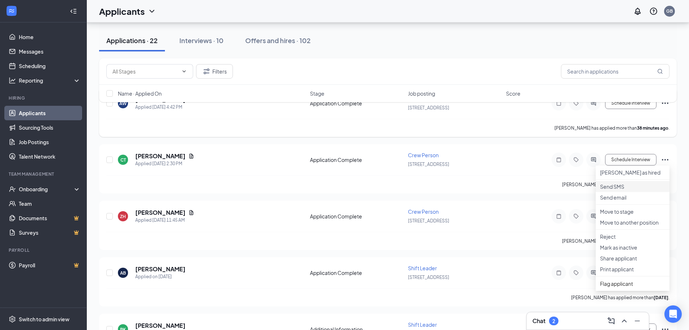
scroll to position [36, 0]
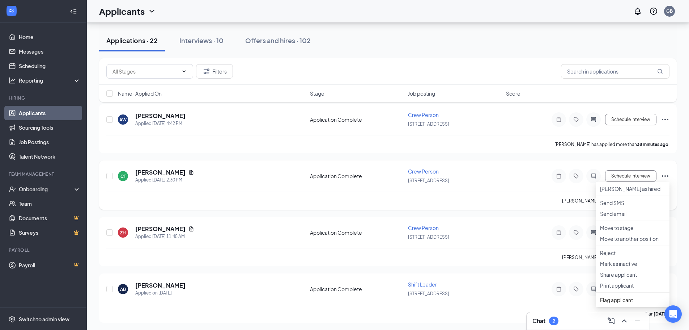
click at [469, 179] on div "[STREET_ADDRESS]" at bounding box center [455, 180] width 94 height 8
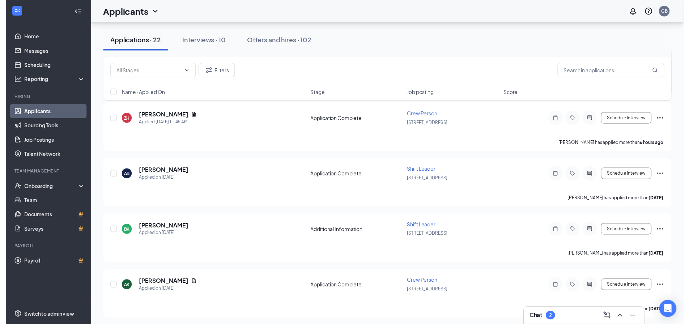
scroll to position [217, 0]
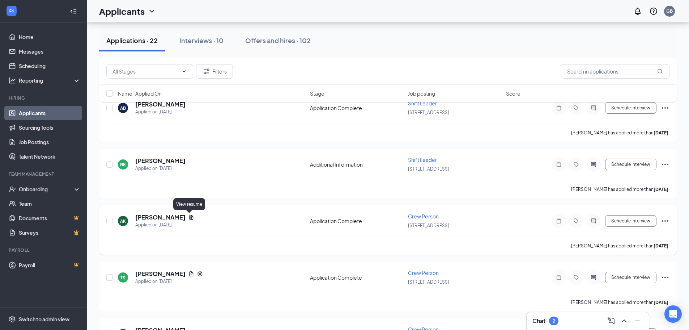
click at [191, 217] on icon "Document" at bounding box center [192, 217] width 4 height 5
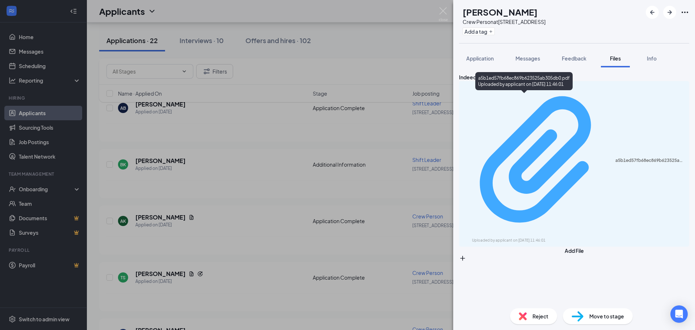
click at [511, 237] on div "Uploaded by applicant on Sep 10, 2025 at 11:46:01" at bounding box center [526, 240] width 109 height 6
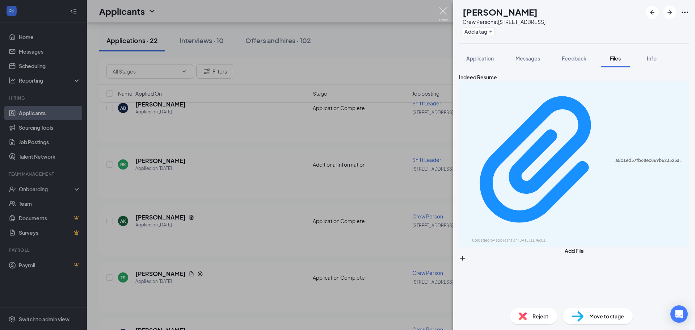
click at [441, 9] on img at bounding box center [442, 14] width 9 height 14
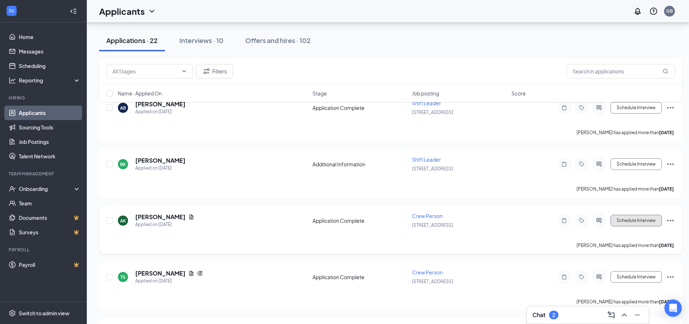
click at [635, 222] on button "Schedule Interview" at bounding box center [636, 221] width 51 height 12
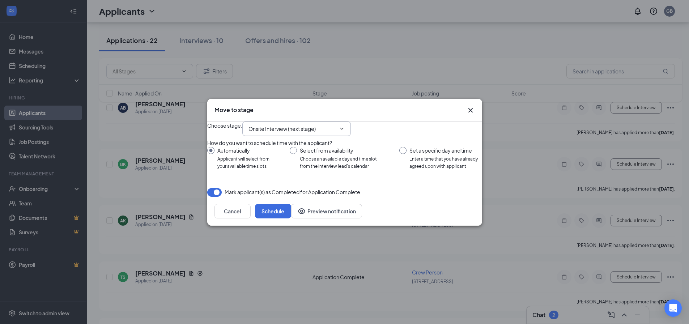
click at [345, 126] on icon "ChevronDown" at bounding box center [342, 129] width 6 height 6
click at [291, 219] on button "Schedule" at bounding box center [273, 211] width 36 height 14
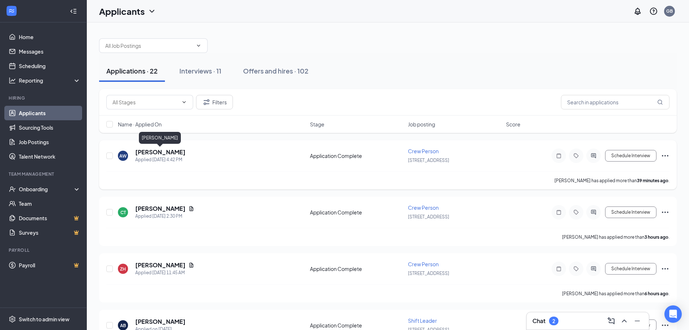
click at [165, 153] on h5 "[PERSON_NAME]" at bounding box center [160, 152] width 50 height 8
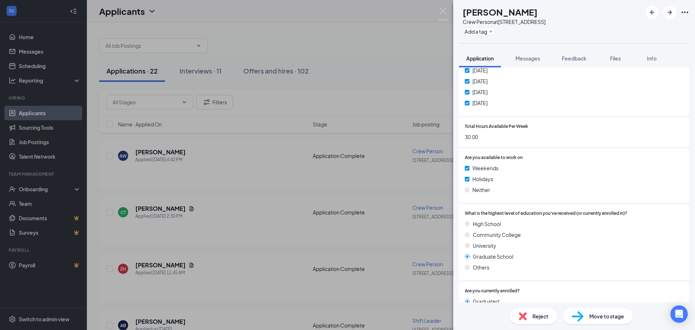
scroll to position [624, 0]
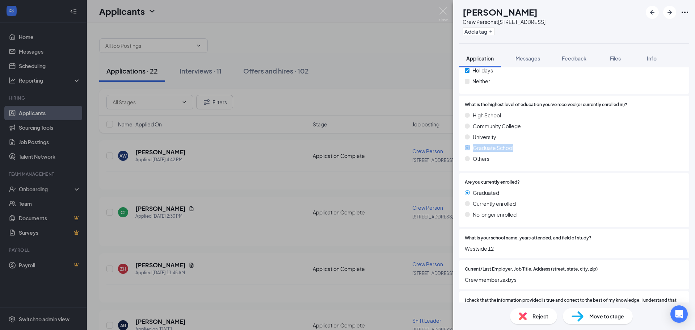
drag, startPoint x: 466, startPoint y: 150, endPoint x: 521, endPoint y: 148, distance: 54.3
click at [521, 148] on div "Graduate School" at bounding box center [574, 148] width 219 height 8
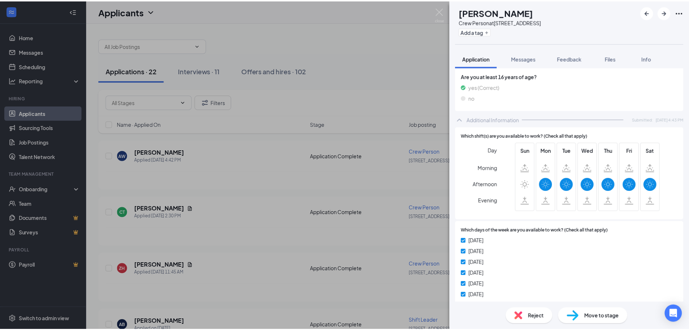
scroll to position [326, 0]
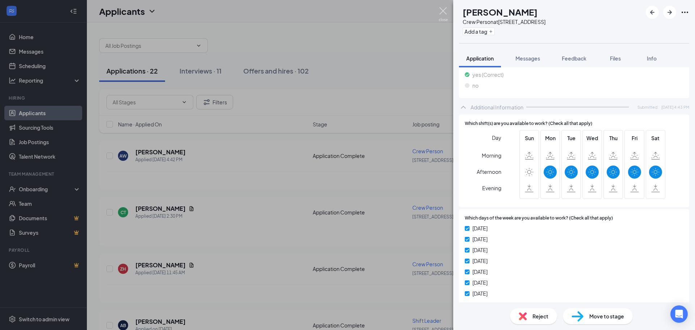
click at [443, 10] on img at bounding box center [442, 14] width 9 height 14
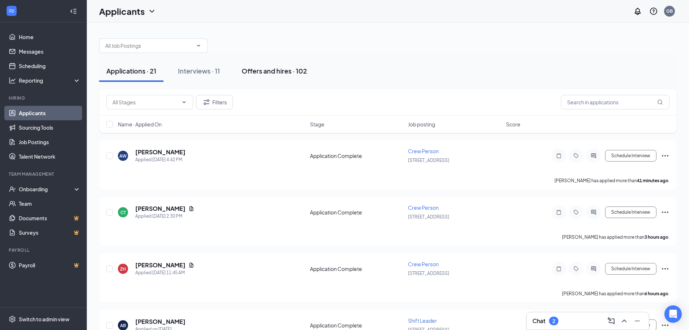
click at [272, 70] on div "Offers and hires · 102" at bounding box center [274, 70] width 65 height 9
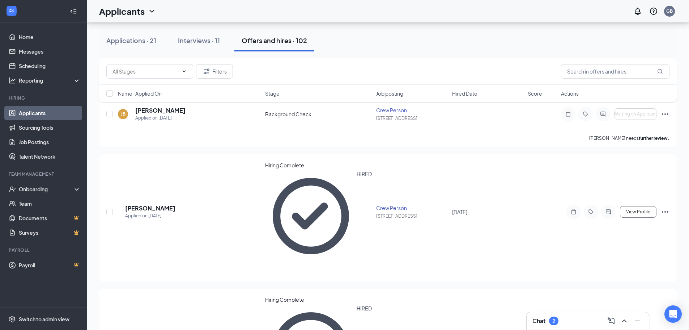
scroll to position [253, 0]
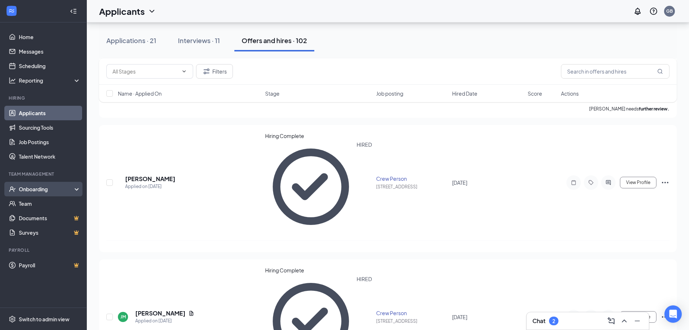
click at [37, 188] on div "Onboarding" at bounding box center [47, 188] width 56 height 7
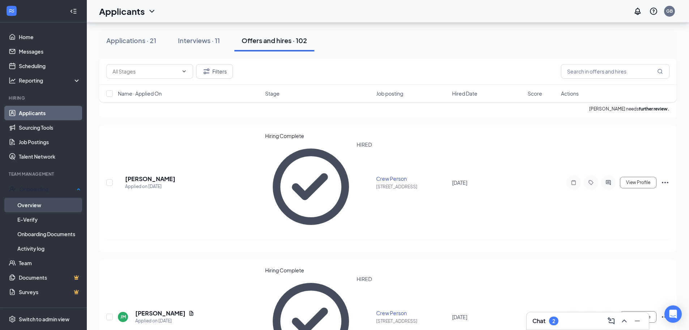
click at [30, 202] on link "Overview" at bounding box center [48, 205] width 63 height 14
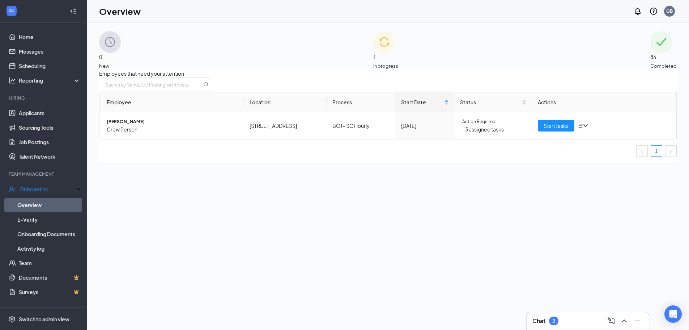
click at [650, 53] on span "86" at bounding box center [663, 57] width 26 height 8
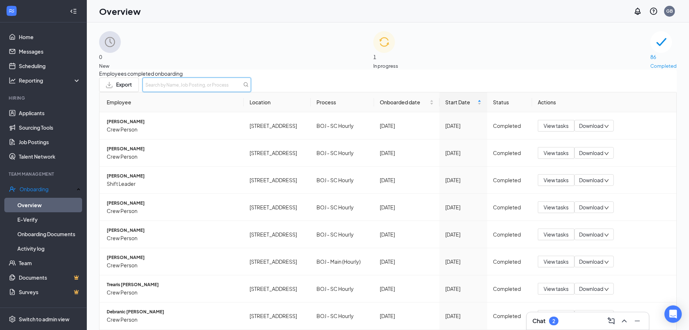
click at [251, 92] on input "text" at bounding box center [197, 84] width 109 height 14
type input "keese"
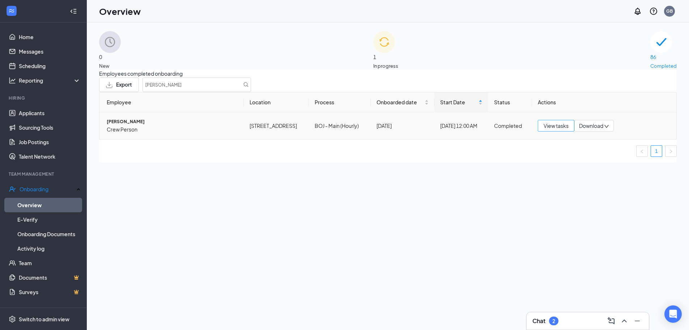
click at [549, 130] on span "View tasks" at bounding box center [556, 126] width 25 height 8
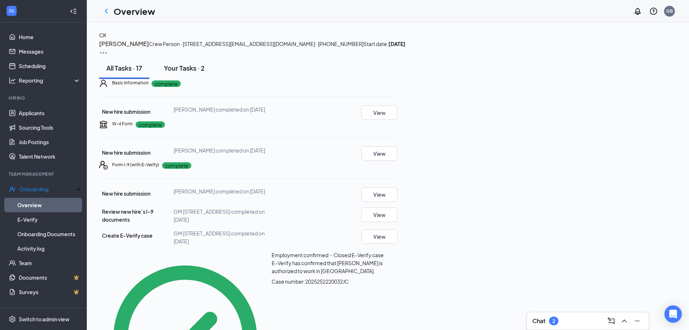
click at [197, 72] on div "Your Tasks · 2" at bounding box center [184, 67] width 41 height 9
